Goal: Task Accomplishment & Management: Manage account settings

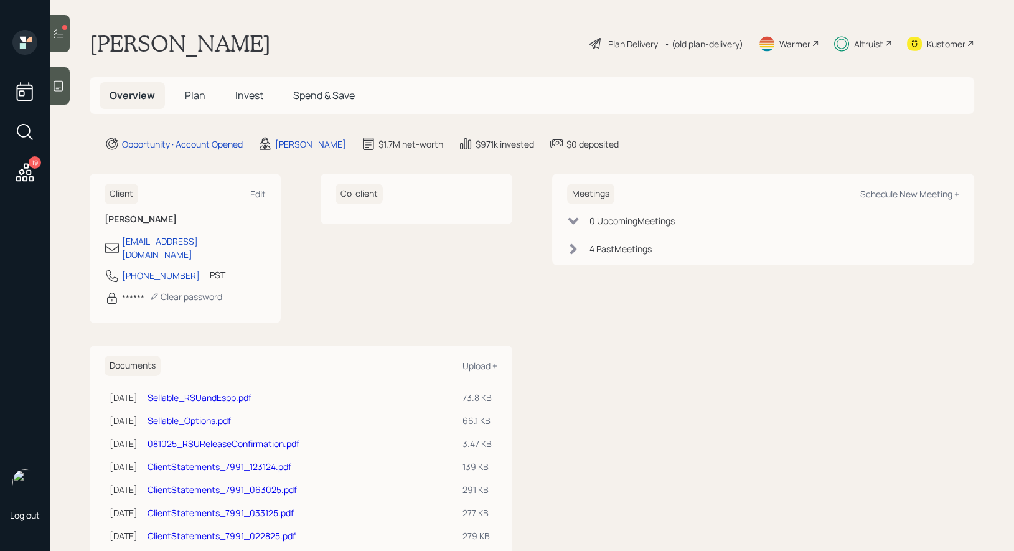
click at [253, 94] on span "Invest" at bounding box center [249, 95] width 28 height 14
click at [242, 93] on span "Invest" at bounding box center [249, 95] width 28 height 14
